Goal: Task Accomplishment & Management: Manage account settings

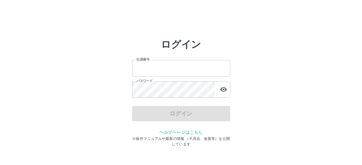
type input "*******"
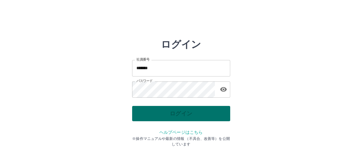
click at [156, 115] on div "ログイン" at bounding box center [181, 113] width 98 height 15
click at [156, 115] on button "ログイン" at bounding box center [181, 113] width 98 height 15
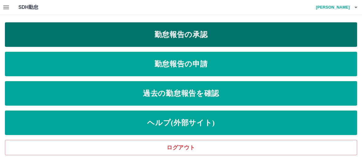
click at [155, 40] on link "勤怠報告の承認" at bounding box center [181, 34] width 353 height 25
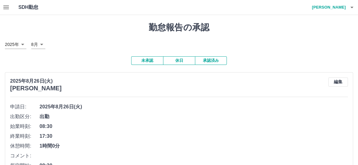
click at [6, 8] on icon "button" at bounding box center [5, 7] width 7 height 7
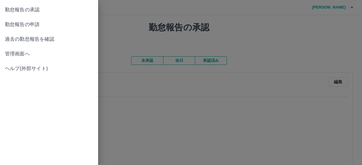
click at [15, 8] on span "勤怠報告の承認" at bounding box center [49, 9] width 88 height 7
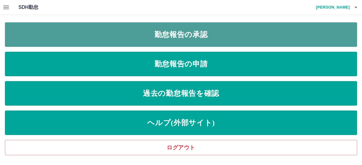
click at [165, 41] on link "勤怠報告の承認" at bounding box center [181, 34] width 353 height 25
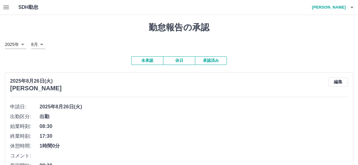
click at [7, 9] on icon "button" at bounding box center [6, 8] width 6 height 4
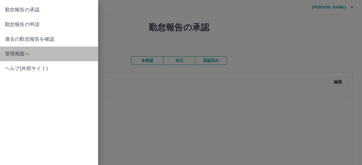
click at [8, 51] on span "管理画面へ" at bounding box center [49, 53] width 88 height 7
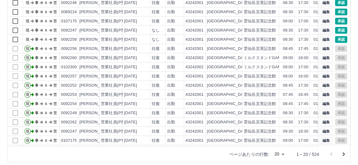
scroll to position [94, 0]
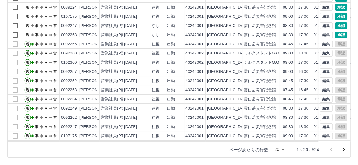
click at [344, 150] on icon "次のページへ" at bounding box center [343, 149] width 7 height 7
click at [344, 150] on div "勤務実績承認 前月 2025年08月 次月 今月 月選択 承認モード 削除モード 一括承認 列一覧 0 フィルター 行間隔 エクスポート 承認フロー 社員番号…" at bounding box center [179, 43] width 358 height 244
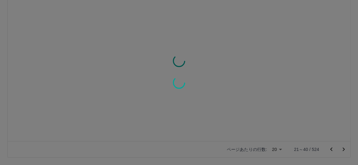
click at [344, 150] on div at bounding box center [179, 82] width 358 height 165
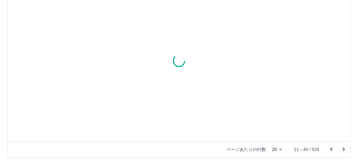
click at [344, 150] on icon "次のページへ" at bounding box center [344, 150] width 2 height 4
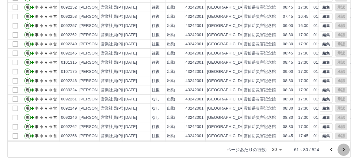
click at [344, 150] on icon "次のページへ" at bounding box center [343, 149] width 7 height 7
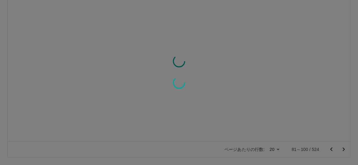
click at [344, 150] on div at bounding box center [179, 82] width 358 height 165
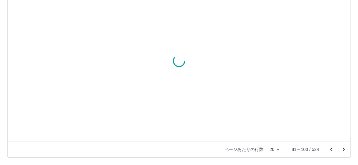
click at [344, 150] on div "勤務実績承認 前月 2025年08月 次月 今月 月選択 承認モード 削除モード 一括承認 列一覧 0 フィルター 行間隔 エクスポート 承認フロー 社員番号…" at bounding box center [179, 43] width 358 height 244
click at [344, 150] on icon "次のページへ" at bounding box center [344, 150] width 2 height 4
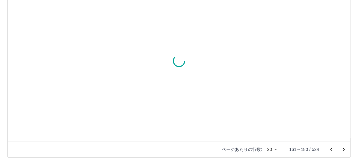
click at [344, 150] on icon "次のページへ" at bounding box center [344, 150] width 2 height 4
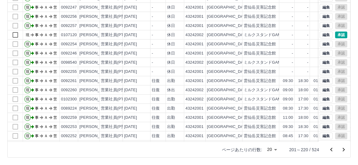
click at [343, 148] on icon "次のページへ" at bounding box center [344, 150] width 2 height 4
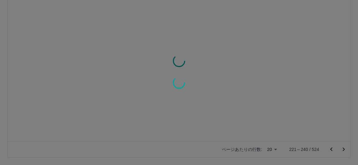
click at [343, 148] on div at bounding box center [179, 82] width 358 height 165
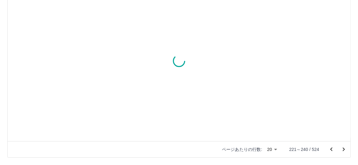
click at [343, 148] on icon "次のページへ" at bounding box center [344, 150] width 2 height 4
click at [343, 149] on icon "次のページへ" at bounding box center [344, 150] width 2 height 4
click at [344, 149] on icon "次のページへ" at bounding box center [344, 150] width 2 height 4
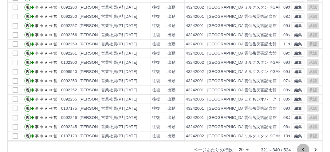
click at [303, 150] on icon "前のページへ" at bounding box center [302, 149] width 7 height 7
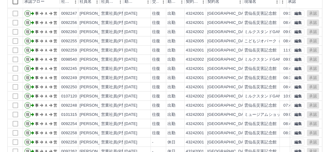
scroll to position [107, 0]
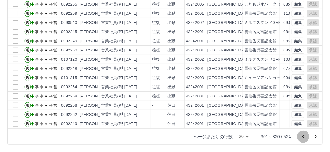
click at [301, 135] on icon "前のページへ" at bounding box center [302, 136] width 7 height 7
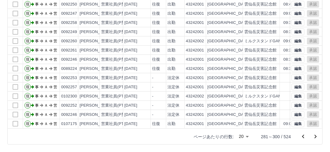
click at [303, 136] on icon "前のページへ" at bounding box center [303, 137] width 2 height 4
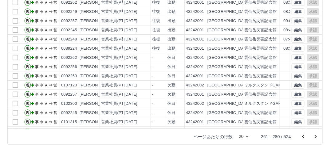
scroll to position [30, 0]
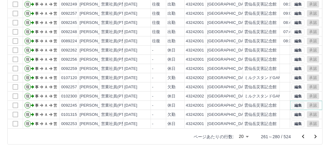
click at [294, 102] on button "編集" at bounding box center [297, 105] width 13 height 7
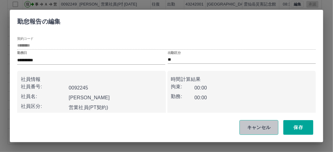
click at [267, 125] on button "キャンセル" at bounding box center [259, 127] width 39 height 15
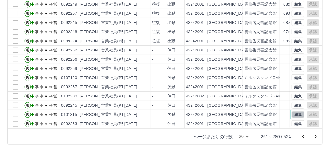
click at [291, 111] on button "編集" at bounding box center [297, 114] width 13 height 7
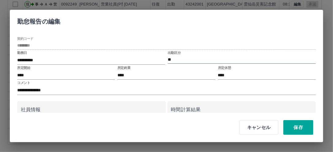
click at [176, 59] on input "**" at bounding box center [242, 60] width 148 height 8
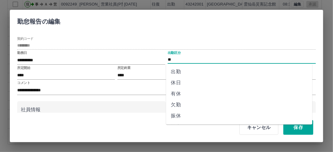
drag, startPoint x: 176, startPoint y: 59, endPoint x: 177, endPoint y: 95, distance: 35.9
click at [177, 95] on li "有休" at bounding box center [239, 94] width 146 height 11
type input "**"
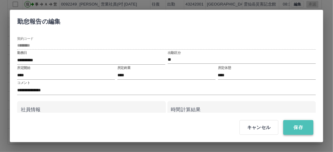
click at [291, 128] on button "保存" at bounding box center [299, 127] width 30 height 15
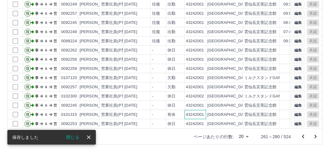
click at [198, 112] on div "43242001" at bounding box center [195, 115] width 18 height 6
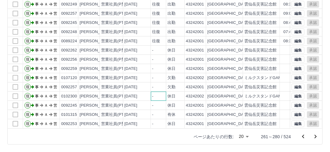
click at [163, 95] on div "-" at bounding box center [158, 96] width 15 height 9
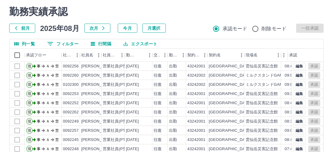
scroll to position [0, 0]
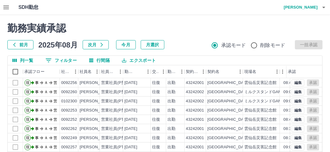
click at [309, 6] on h4 "吉元　明文" at bounding box center [299, 7] width 37 height 15
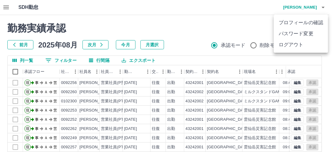
click at [289, 45] on li "ログアウト" at bounding box center [301, 44] width 54 height 11
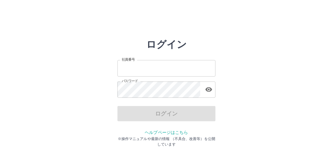
type input "*******"
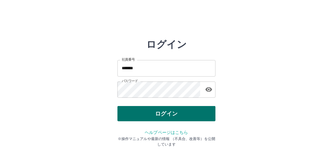
click at [147, 109] on div "ログイン" at bounding box center [167, 113] width 98 height 15
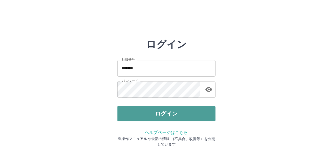
click at [147, 109] on button "ログイン" at bounding box center [167, 113] width 98 height 15
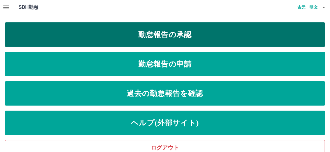
click at [99, 40] on link "勤怠報告の承認" at bounding box center [165, 34] width 320 height 25
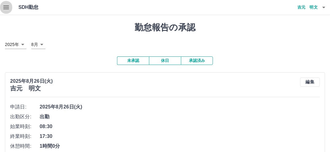
click at [3, 9] on icon "button" at bounding box center [5, 7] width 7 height 7
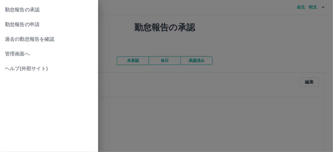
click at [9, 53] on span "管理画面へ" at bounding box center [49, 53] width 88 height 7
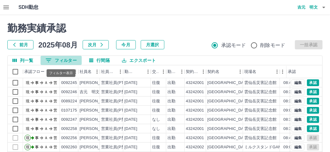
click at [63, 61] on button "0 フィルター" at bounding box center [61, 60] width 41 height 9
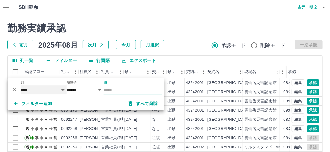
click at [60, 90] on select "**** *** **** *** *** **** ***** *** *** ** ** ** **** **** **** ** ** *** ****…" at bounding box center [44, 90] width 46 height 9
click at [21, 86] on select "**** *** **** *** *** **** ***** *** *** ** ** ** **** **** **** ** ** *** ****…" at bounding box center [44, 90] width 46 height 9
select select "**********"
select select "*****"
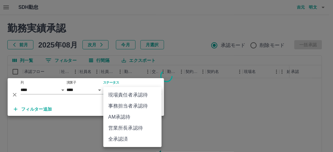
click at [159, 90] on body "SDH勤怠 [PERSON_NAME] 勤務実績承認 前月 [DATE] 次月 今月 月選択 承認モード 削除モード 一括承認 列一覧 0 フィルター 行間隔…" at bounding box center [166, 129] width 333 height 259
click at [145, 95] on li "現場責任者承認待" at bounding box center [132, 95] width 58 height 11
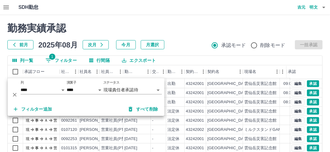
scroll to position [30, 0]
click at [195, 30] on h2 "勤務実績承認" at bounding box center [164, 28] width 315 height 12
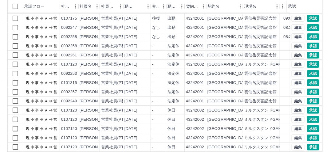
scroll to position [74, 0]
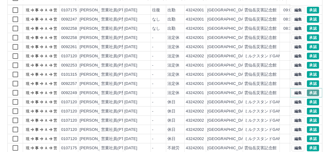
click at [307, 90] on button "承認" at bounding box center [313, 93] width 12 height 7
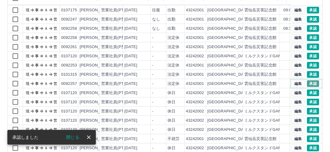
click at [308, 80] on button "承認" at bounding box center [313, 83] width 12 height 7
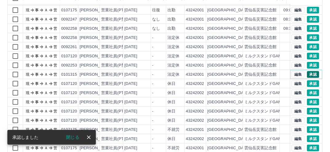
click at [309, 71] on button "承認" at bounding box center [313, 74] width 12 height 7
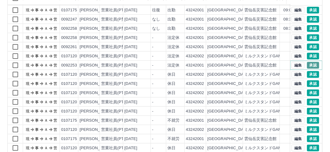
click at [309, 62] on button "承認" at bounding box center [313, 65] width 12 height 7
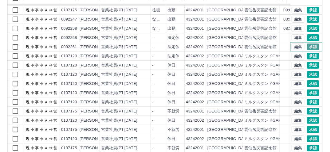
click at [309, 44] on button "承認" at bounding box center [313, 47] width 12 height 7
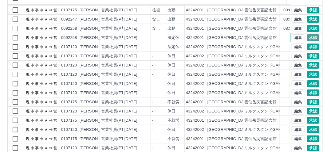
click at [307, 34] on button "承認" at bounding box center [313, 37] width 12 height 7
